Goal: Check status: Check status

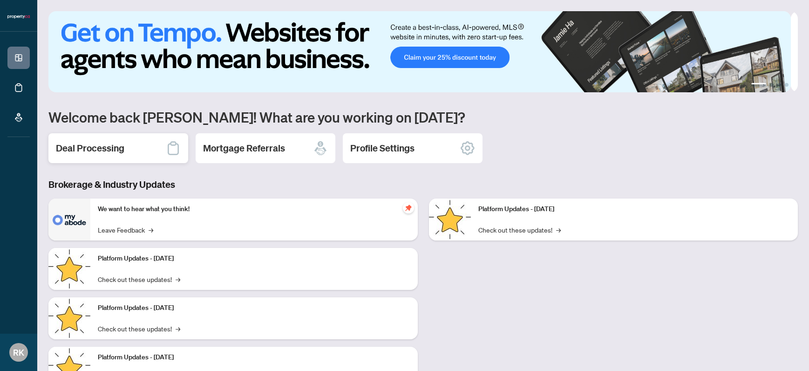
click at [62, 145] on h2 "Deal Processing" at bounding box center [90, 148] width 68 height 13
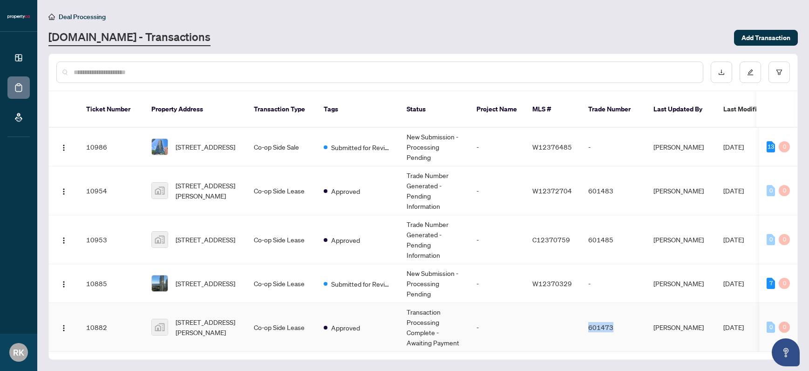
drag, startPoint x: 616, startPoint y: 325, endPoint x: 587, endPoint y: 325, distance: 28.4
click at [587, 325] on td "601473" at bounding box center [613, 327] width 65 height 49
